Goal: Task Accomplishment & Management: Manage account settings

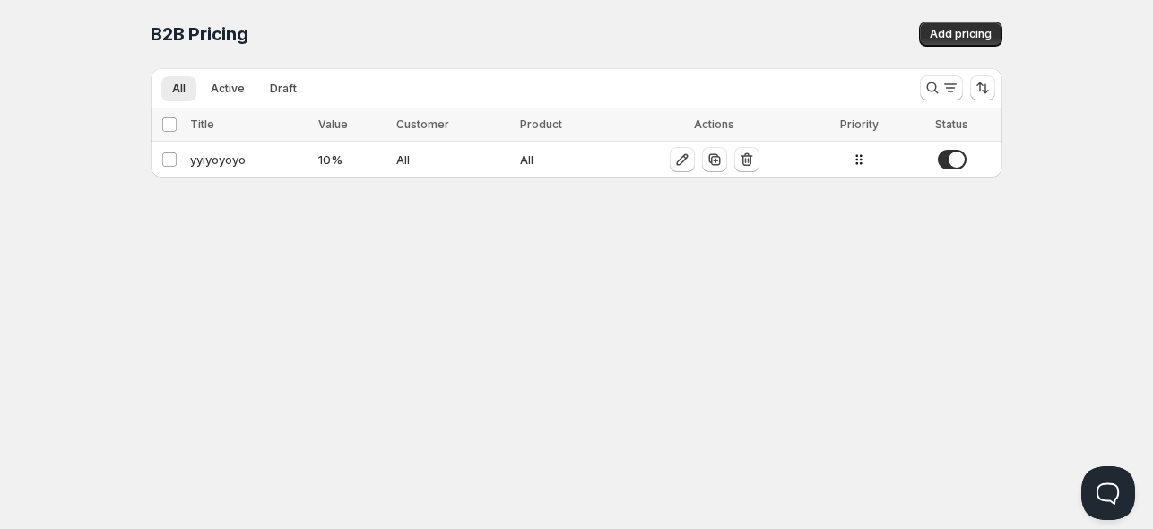
click at [981, 248] on div "Home Pricing Price lists Checkout Forms Submissions Settings Features Plans B2B…" at bounding box center [576, 264] width 1153 height 529
click at [981, 92] on icon "Sort the results" at bounding box center [983, 88] width 18 height 18
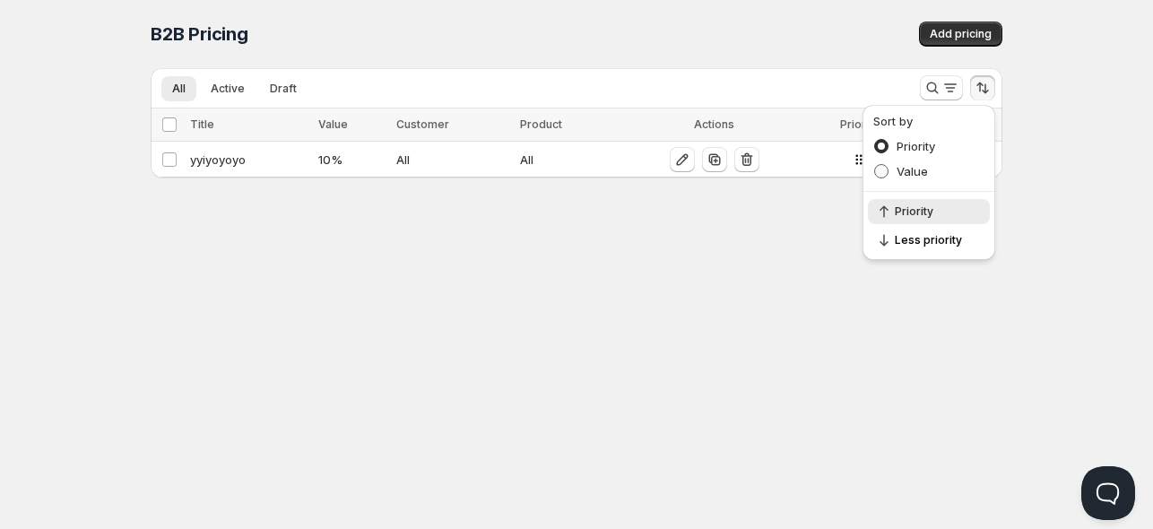
click at [906, 168] on span "Value" at bounding box center [912, 171] width 31 height 14
click at [875, 165] on input "Value" at bounding box center [874, 164] width 1 height 1
radio input "true"
click at [904, 146] on span "Priority" at bounding box center [916, 146] width 39 height 14
click at [875, 140] on input "Priority" at bounding box center [874, 139] width 1 height 1
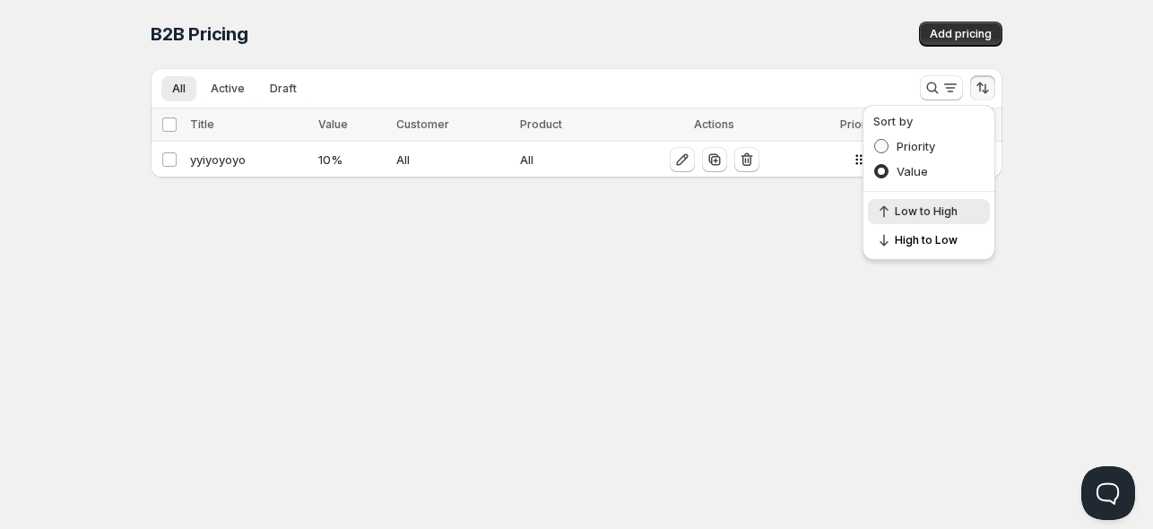
radio input "true"
click at [811, 249] on div "Home Pricing Price lists Checkout Forms Submissions Settings Features Plans B2B…" at bounding box center [576, 264] width 1153 height 529
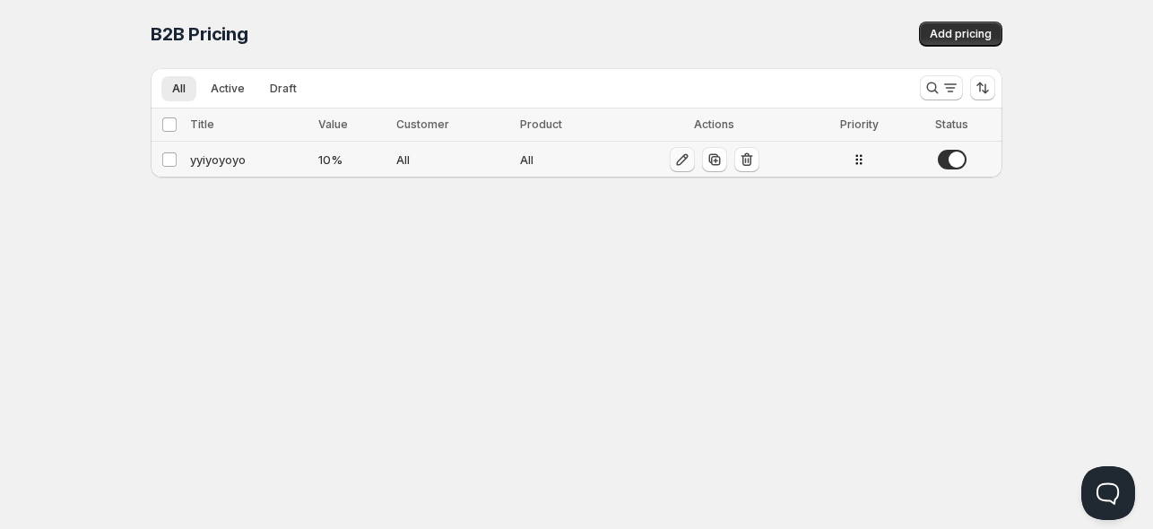
click at [674, 161] on icon "button" at bounding box center [683, 160] width 18 height 18
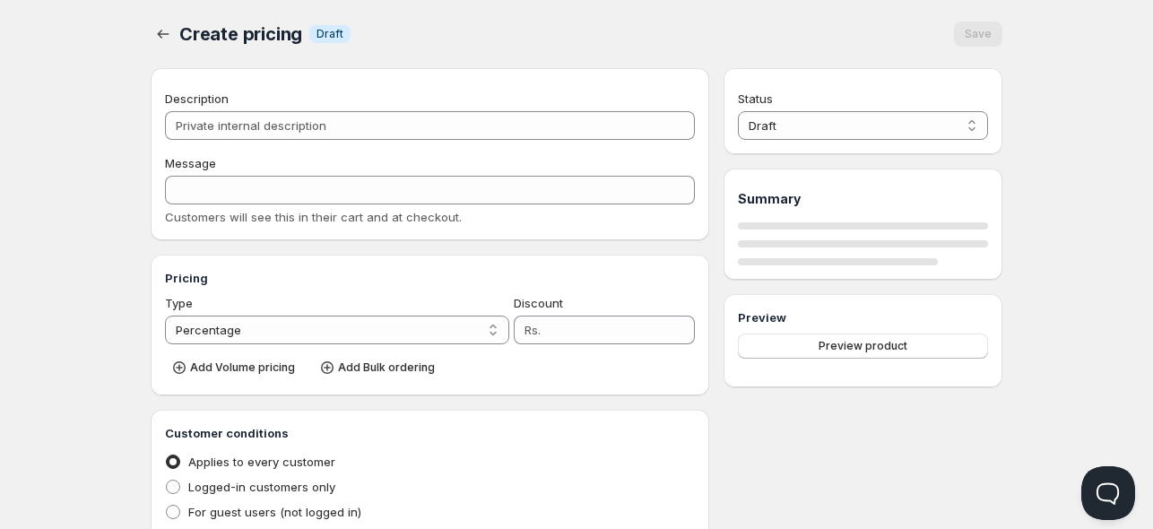
type input "yyiyoyoyo"
type input "YYIYOYOYO"
type input "10"
radio input "true"
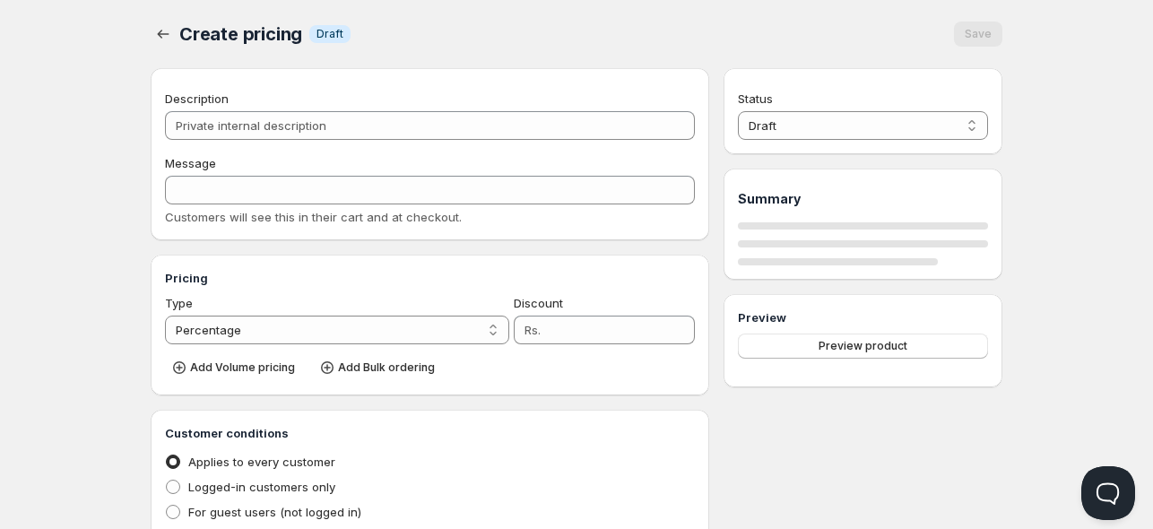
checkbox input "true"
select select "1"
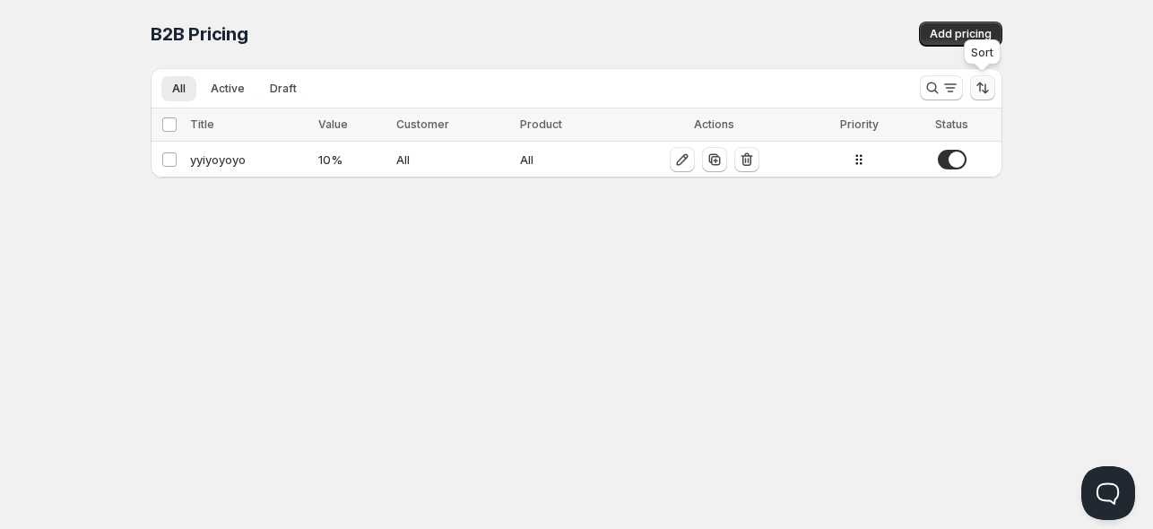
click at [974, 82] on icon "Sort the results" at bounding box center [983, 88] width 18 height 18
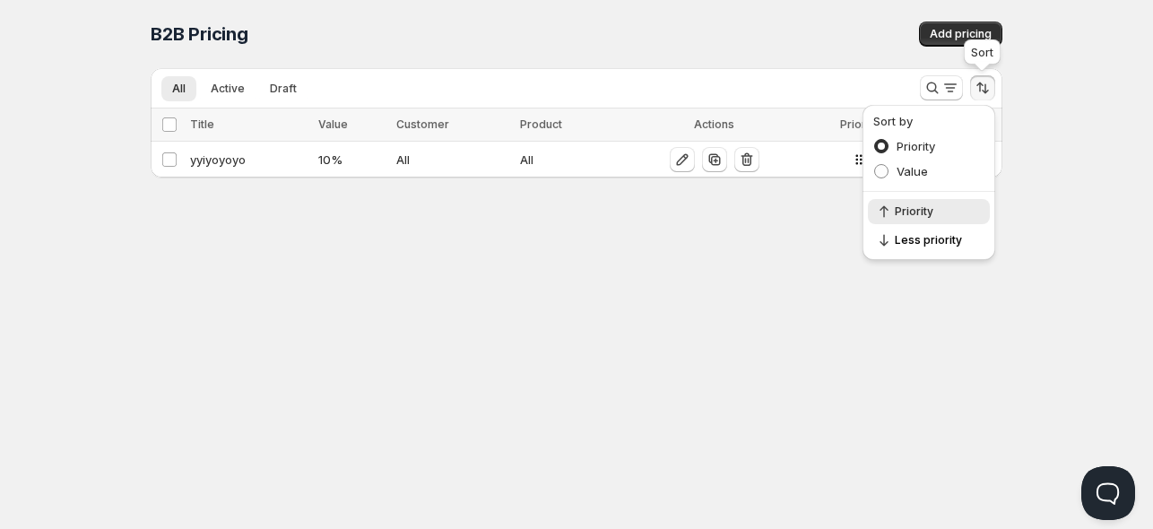
click at [974, 82] on icon "Sort the results" at bounding box center [983, 88] width 18 height 18
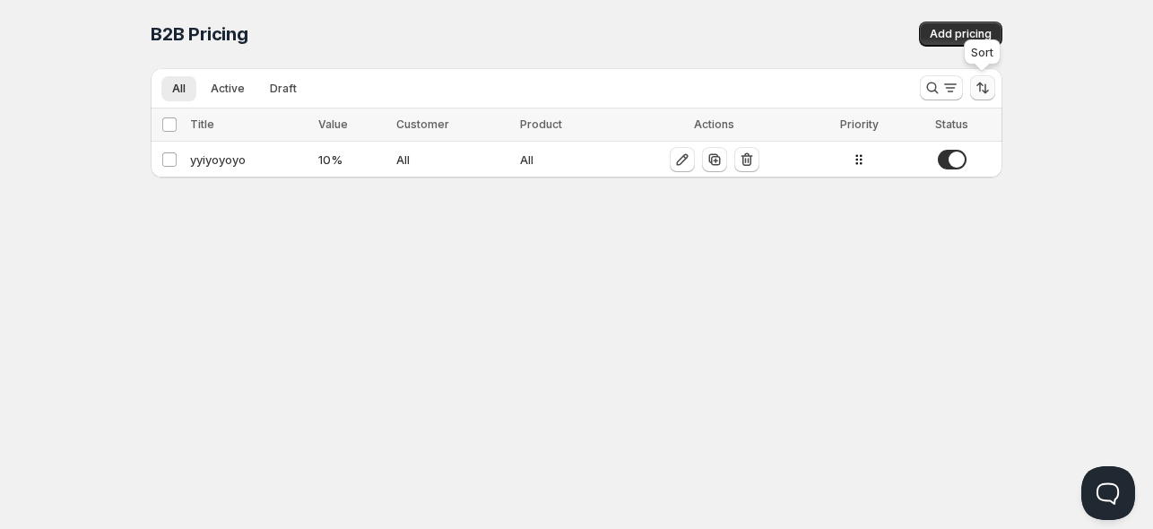
click at [983, 91] on icon "Sort the results" at bounding box center [983, 88] width 18 height 18
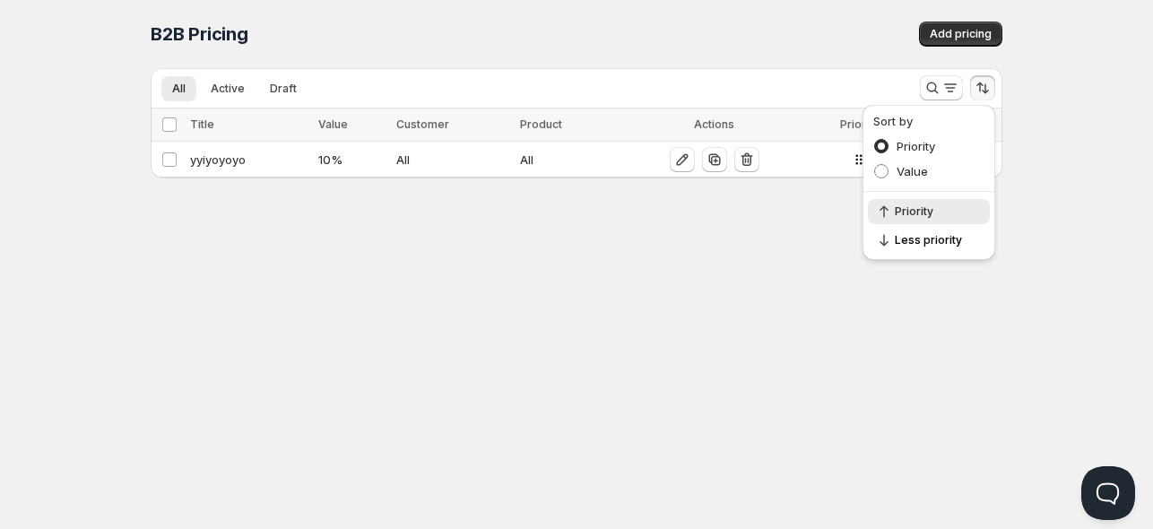
drag, startPoint x: 951, startPoint y: 208, endPoint x: 744, endPoint y: 226, distance: 208.0
click at [744, 226] on div "Home Pricing Price lists Checkout Forms Submissions Settings Features Plans B2B…" at bounding box center [576, 264] width 1153 height 529
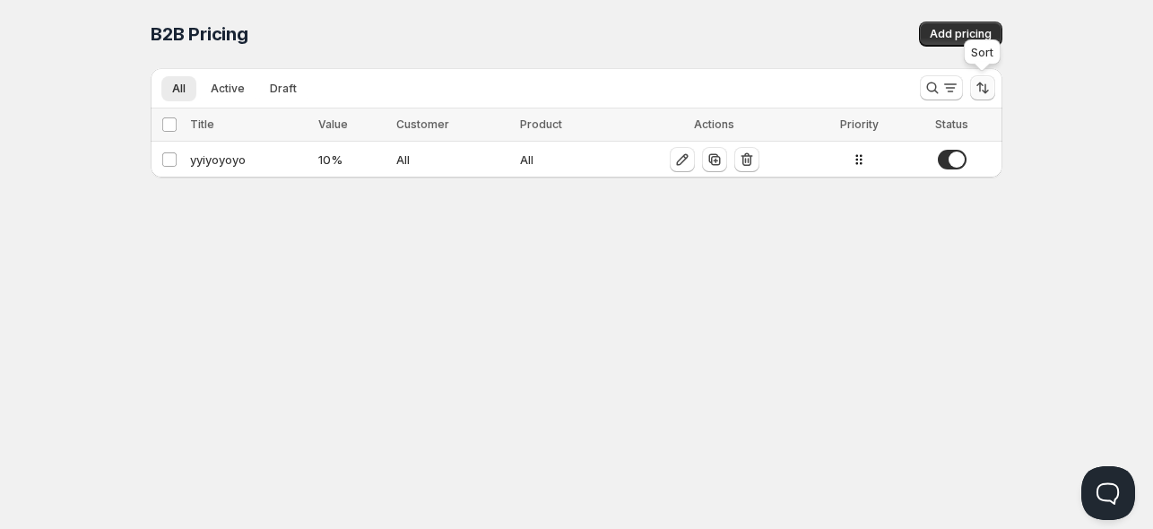
click at [986, 78] on button "Sort the results" at bounding box center [982, 87] width 25 height 25
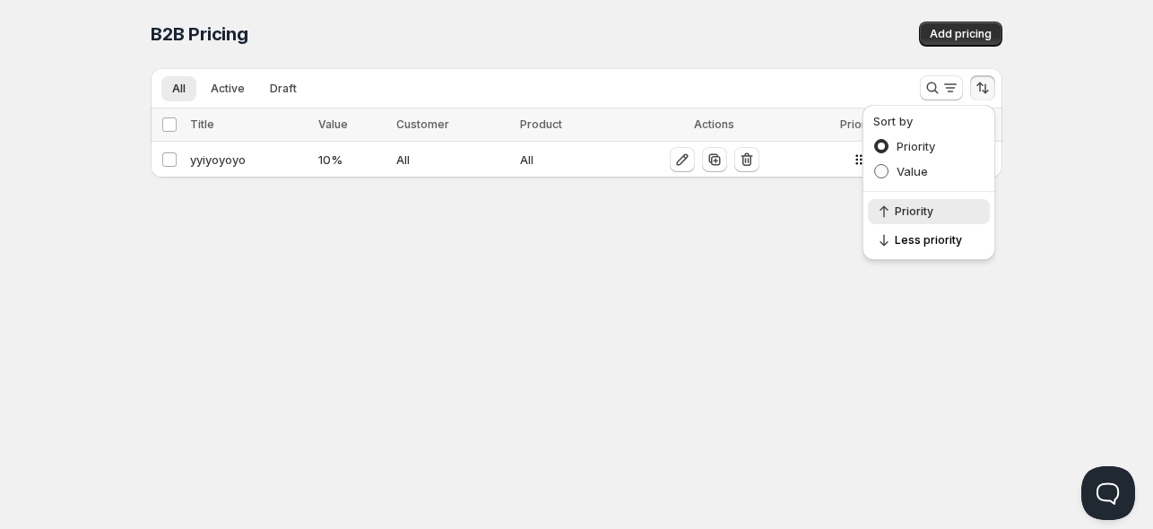
click at [911, 168] on span "Value" at bounding box center [912, 171] width 31 height 14
click at [875, 165] on input "Value" at bounding box center [874, 164] width 1 height 1
radio input "true"
drag, startPoint x: 545, startPoint y: 155, endPoint x: 172, endPoint y: 231, distance: 380.8
click at [173, 231] on div "Home Pricing Price lists Checkout Forms Submissions Settings Features Plans B2B…" at bounding box center [576, 264] width 1153 height 529
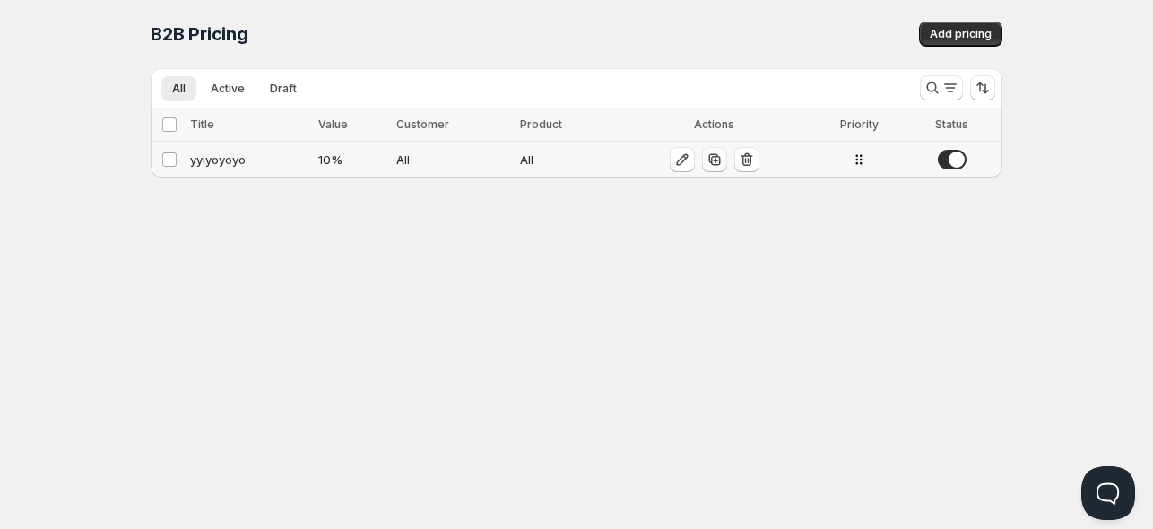
click at [714, 161] on icon "button" at bounding box center [715, 160] width 18 height 18
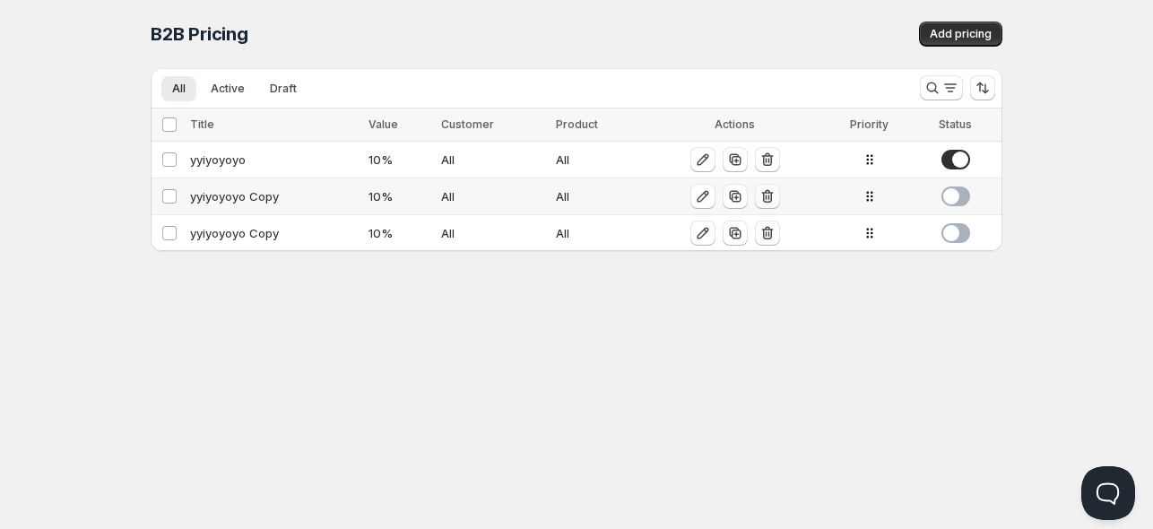
click at [768, 200] on icon "button" at bounding box center [768, 196] width 18 height 18
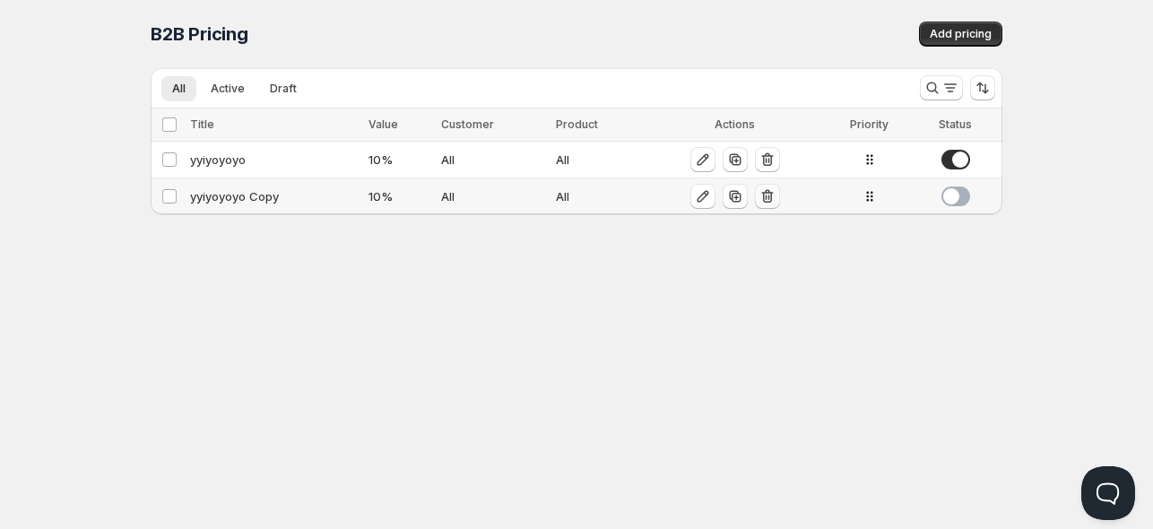
click at [770, 199] on icon "button" at bounding box center [768, 196] width 18 height 18
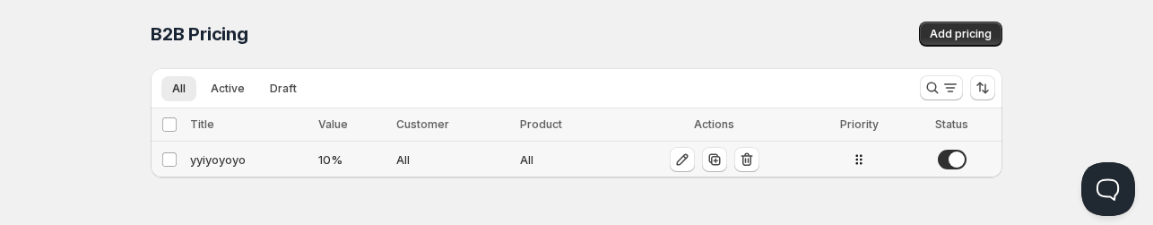
click at [952, 161] on span at bounding box center [952, 160] width 29 height 20
click at [289, 165] on div "yyiyoyoyo" at bounding box center [248, 160] width 117 height 18
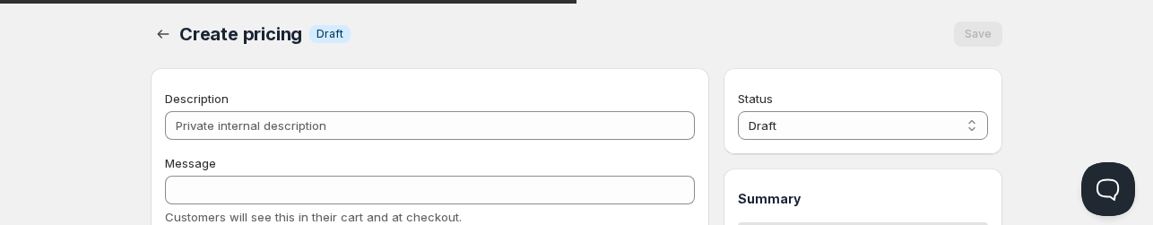
type input "yyiyoyoyo"
type input "YYIYOYOYO"
type input "10"
radio input "true"
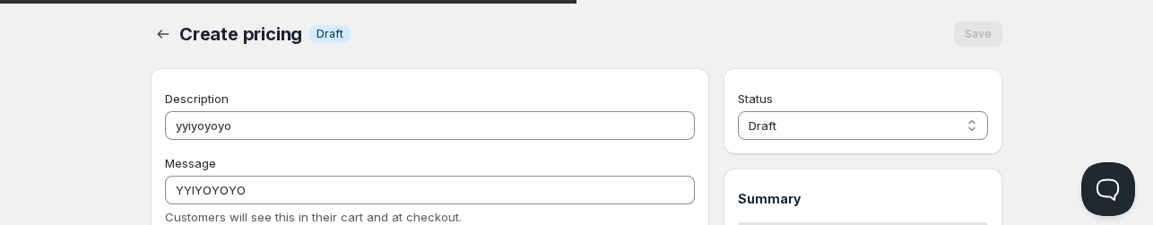
checkbox input "true"
select select "1"
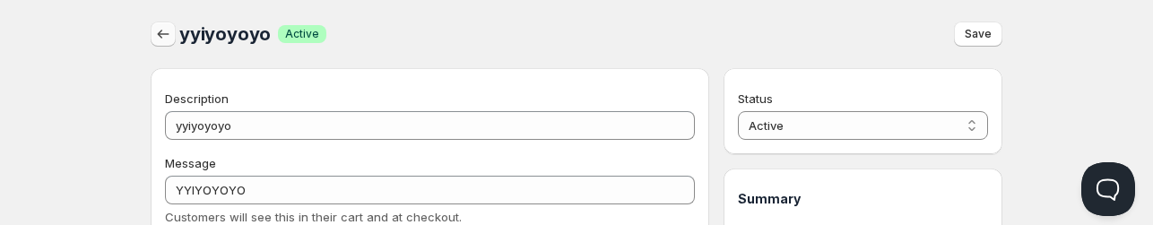
click at [169, 33] on icon "button" at bounding box center [163, 34] width 18 height 18
